Goal: Information Seeking & Learning: Learn about a topic

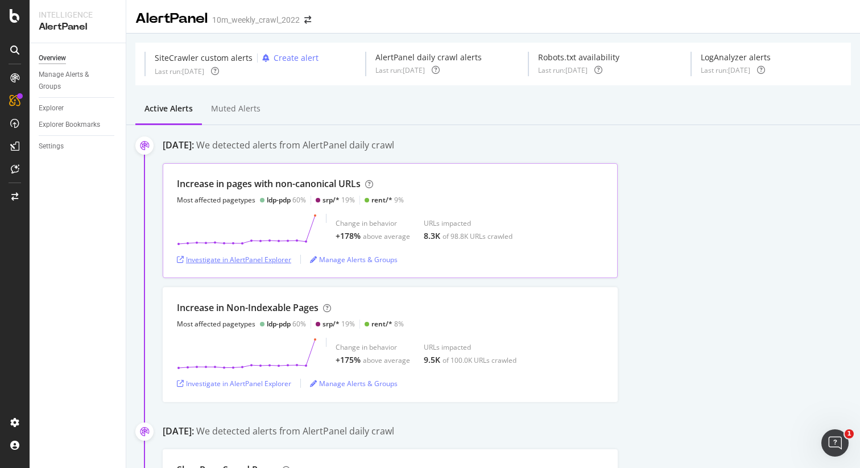
click at [216, 257] on div "Investigate in AlertPanel Explorer" at bounding box center [234, 260] width 114 height 10
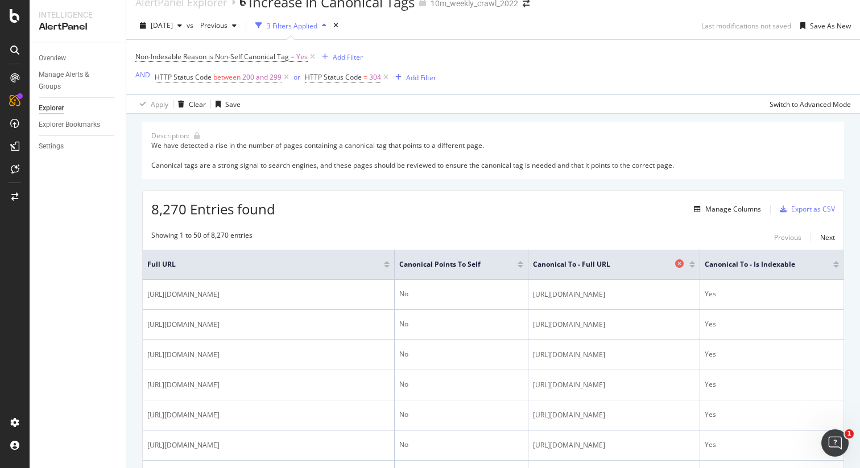
scroll to position [27, 0]
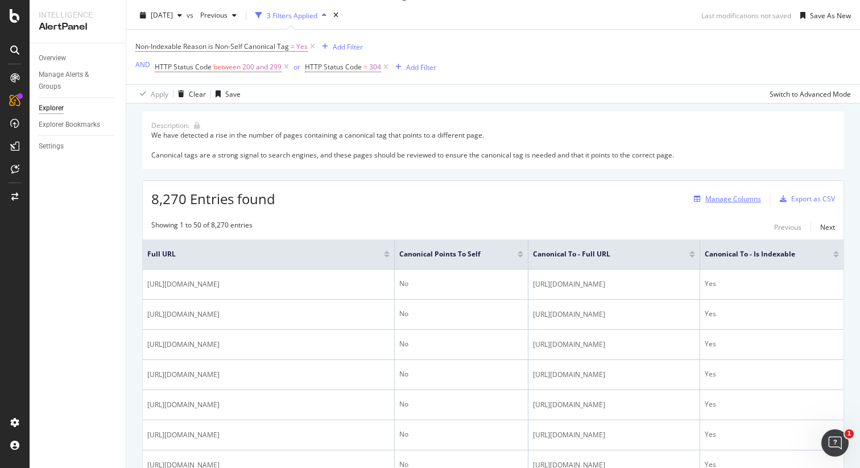
click at [705, 198] on div "Manage Columns" at bounding box center [733, 199] width 56 height 10
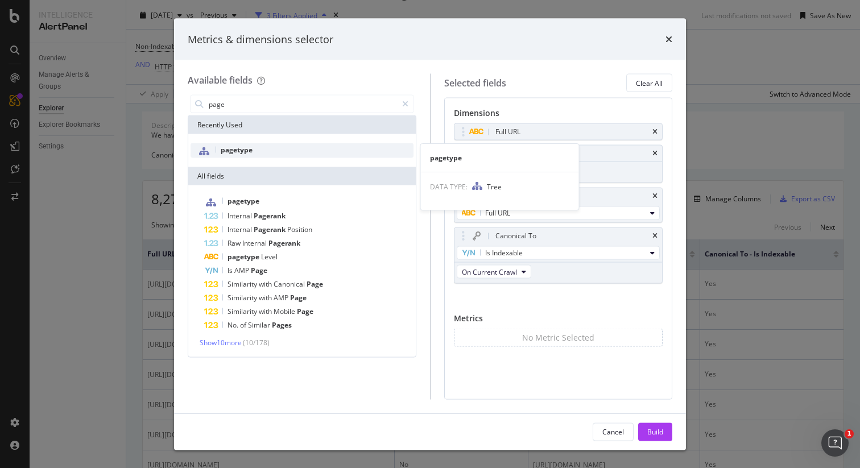
type input "page"
click at [330, 155] on div "pagetype" at bounding box center [302, 150] width 223 height 15
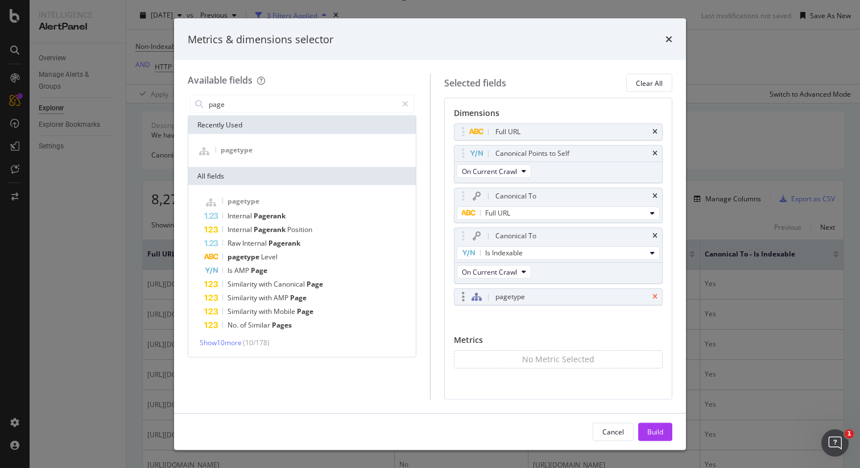
click at [652, 297] on icon "times" at bounding box center [654, 296] width 5 height 7
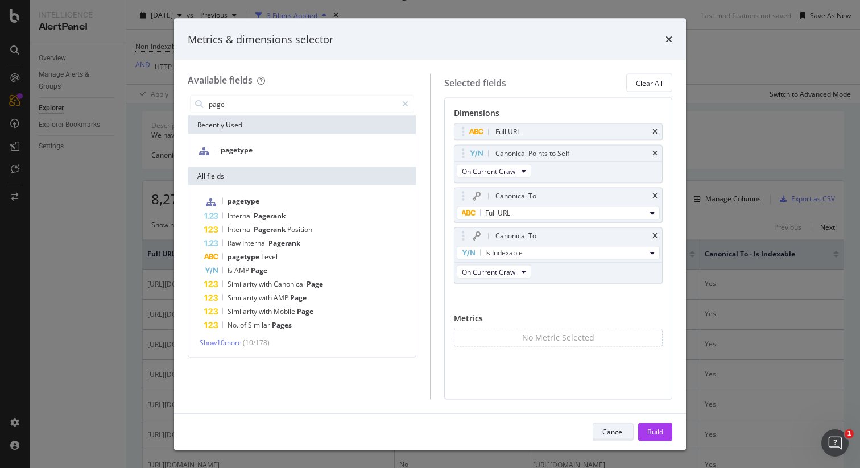
click at [613, 431] on div "Cancel" at bounding box center [613, 432] width 22 height 10
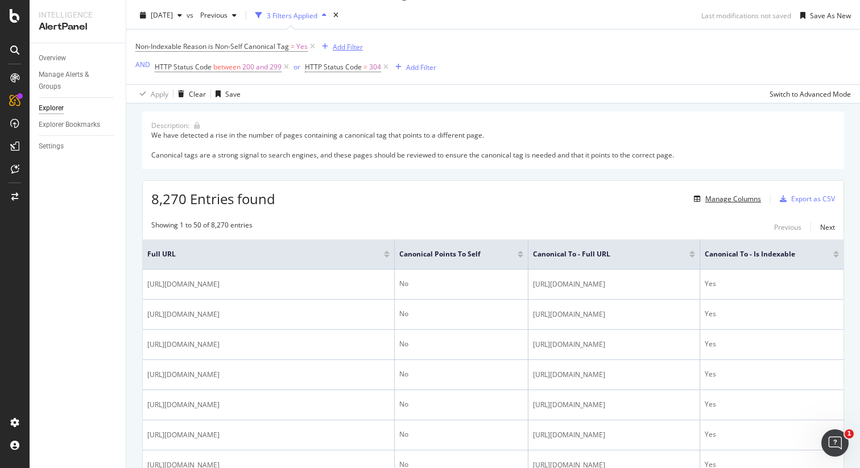
scroll to position [0, 0]
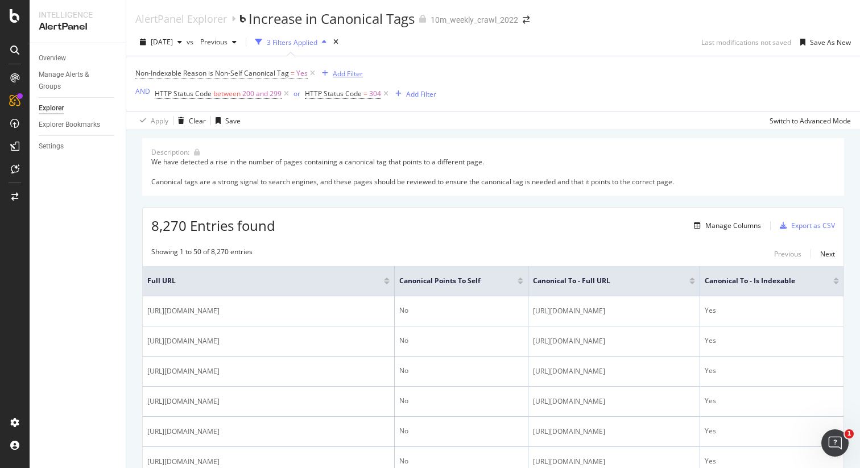
click at [350, 72] on div "Add Filter" at bounding box center [348, 74] width 30 height 10
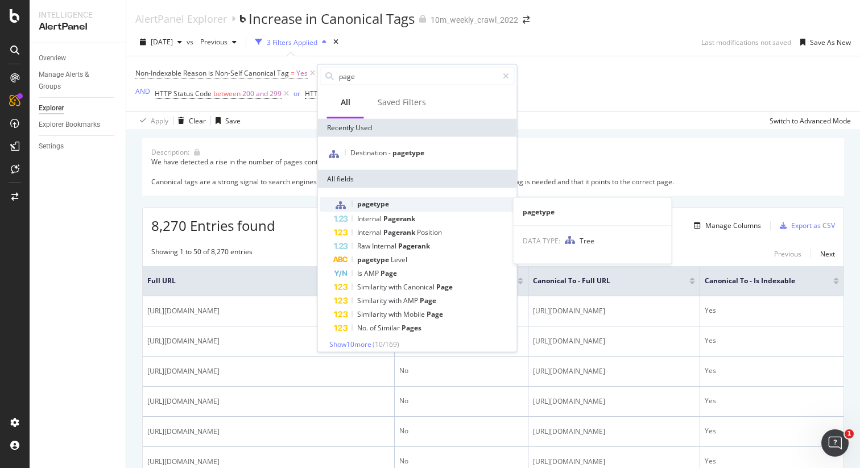
type input "page"
click at [390, 204] on div "pagetype" at bounding box center [424, 204] width 181 height 15
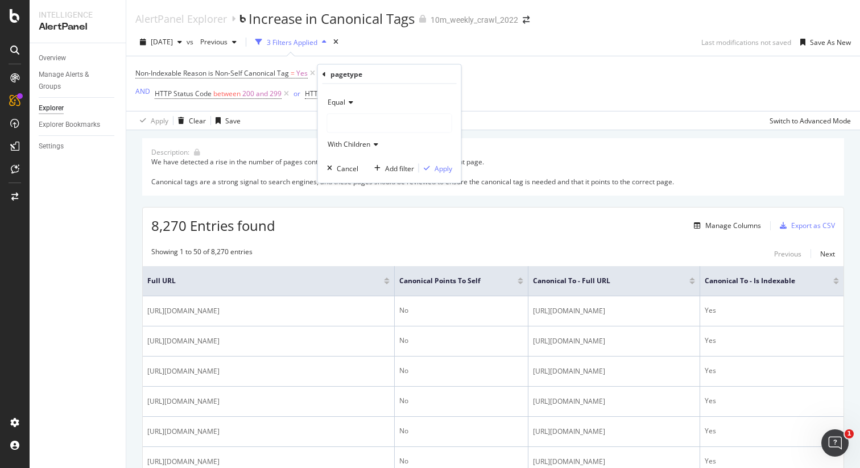
click at [359, 115] on div at bounding box center [390, 123] width 124 height 18
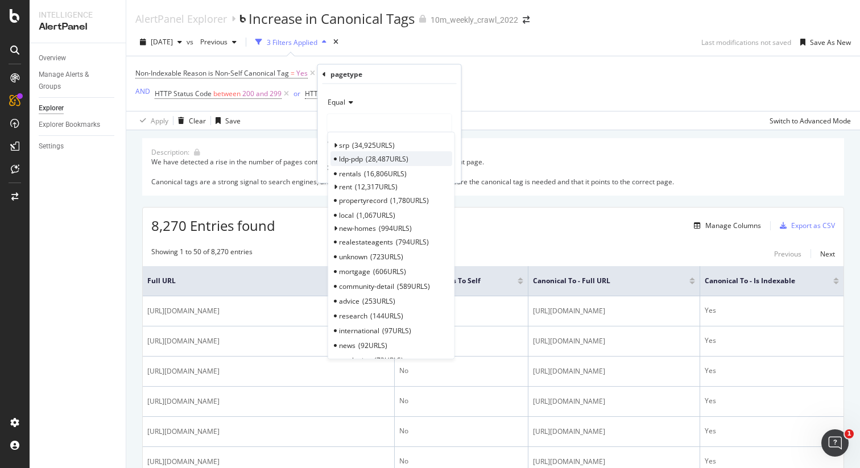
click at [350, 160] on span "ldp-pdp" at bounding box center [351, 159] width 24 height 10
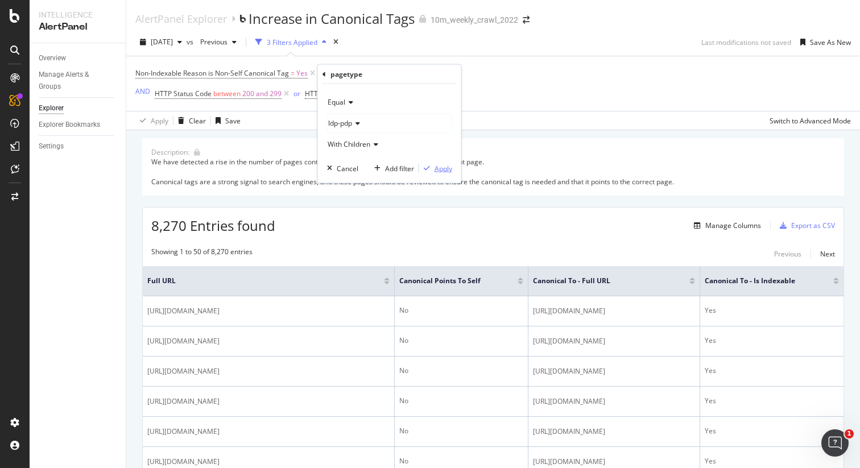
click at [436, 169] on div "Apply" at bounding box center [444, 168] width 18 height 10
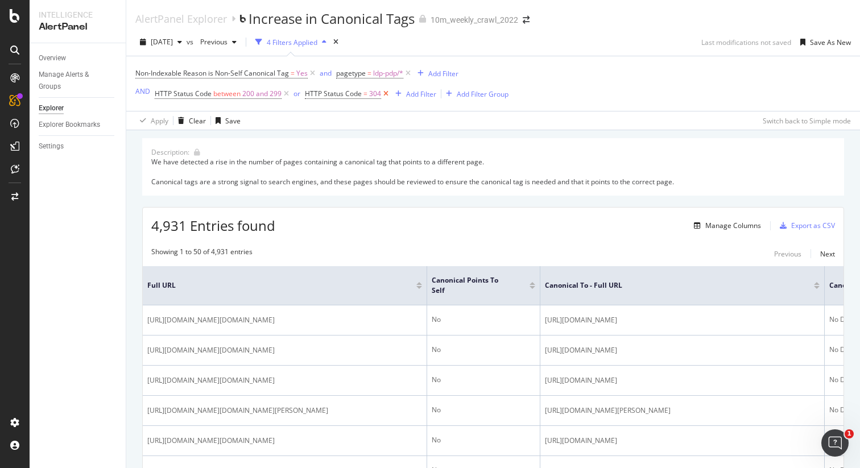
click at [384, 96] on icon at bounding box center [386, 93] width 10 height 11
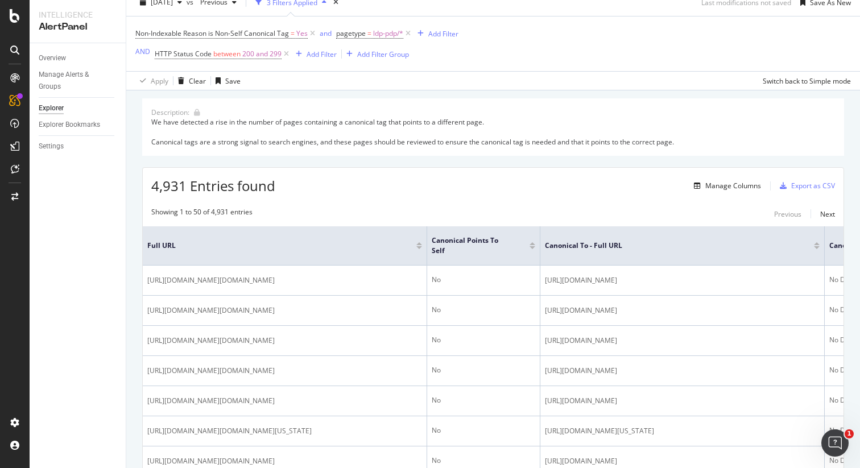
scroll to position [56, 0]
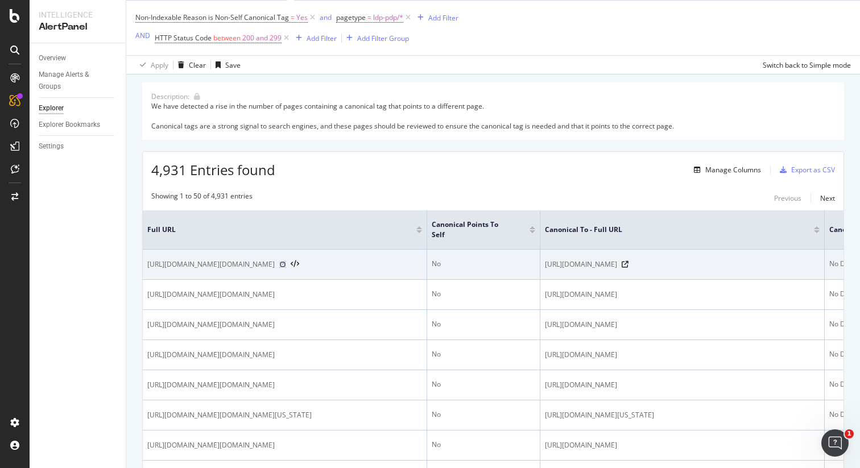
click at [286, 268] on icon at bounding box center [282, 264] width 7 height 7
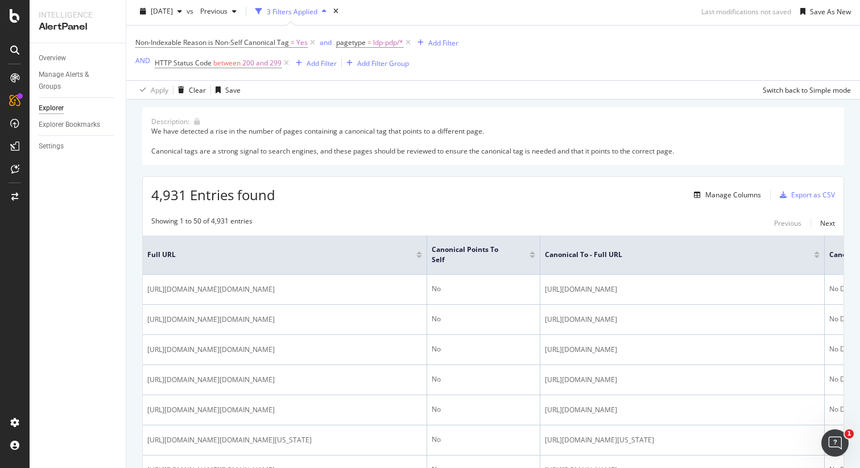
scroll to position [9, 0]
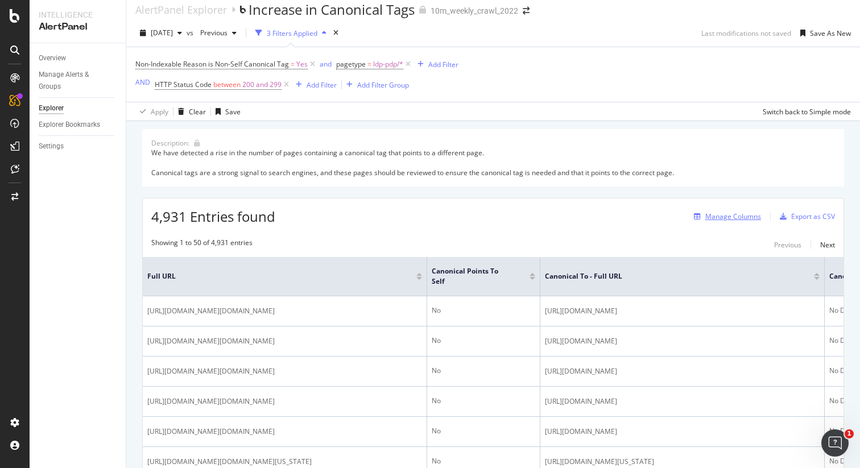
click at [722, 213] on div "Manage Columns" at bounding box center [733, 217] width 56 height 10
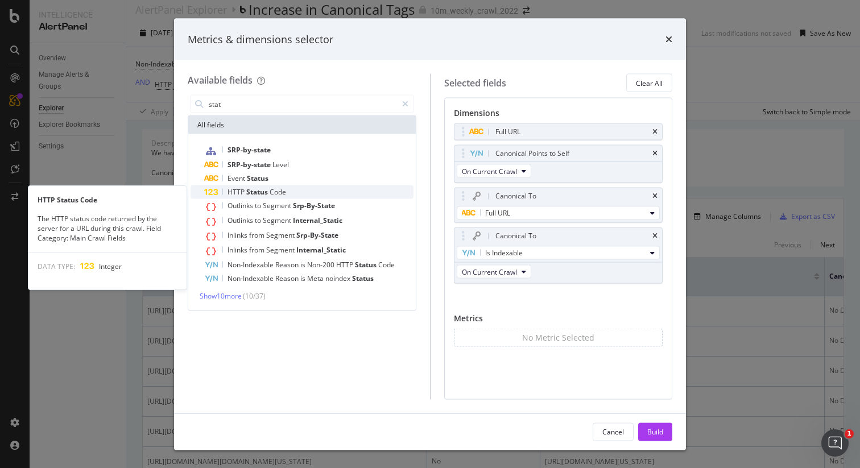
type input "stat"
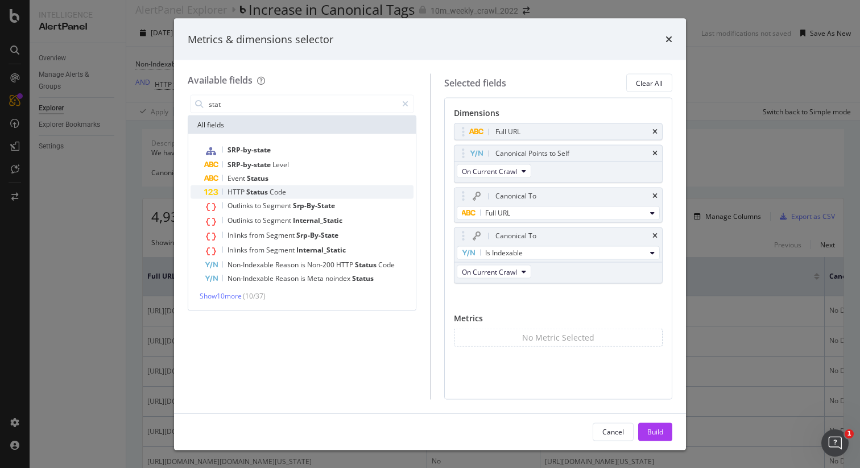
click at [316, 190] on div "HTTP Status Code" at bounding box center [308, 192] width 209 height 14
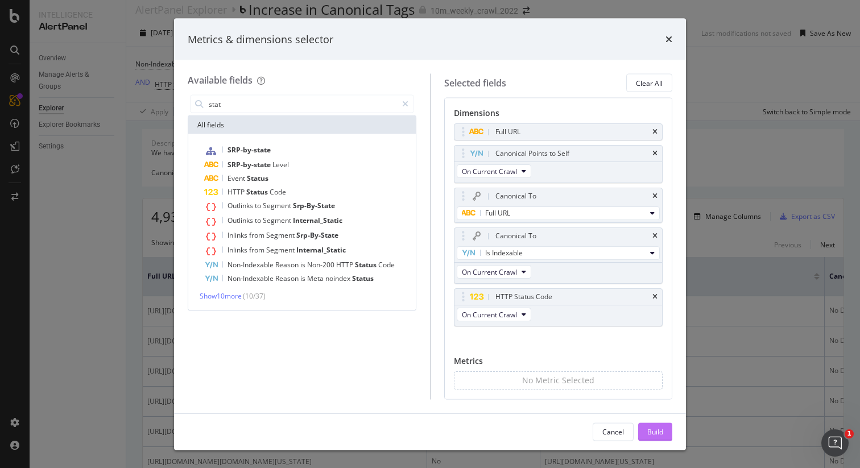
click at [645, 431] on button "Build" at bounding box center [655, 432] width 34 height 18
